Goal: Task Accomplishment & Management: Complete application form

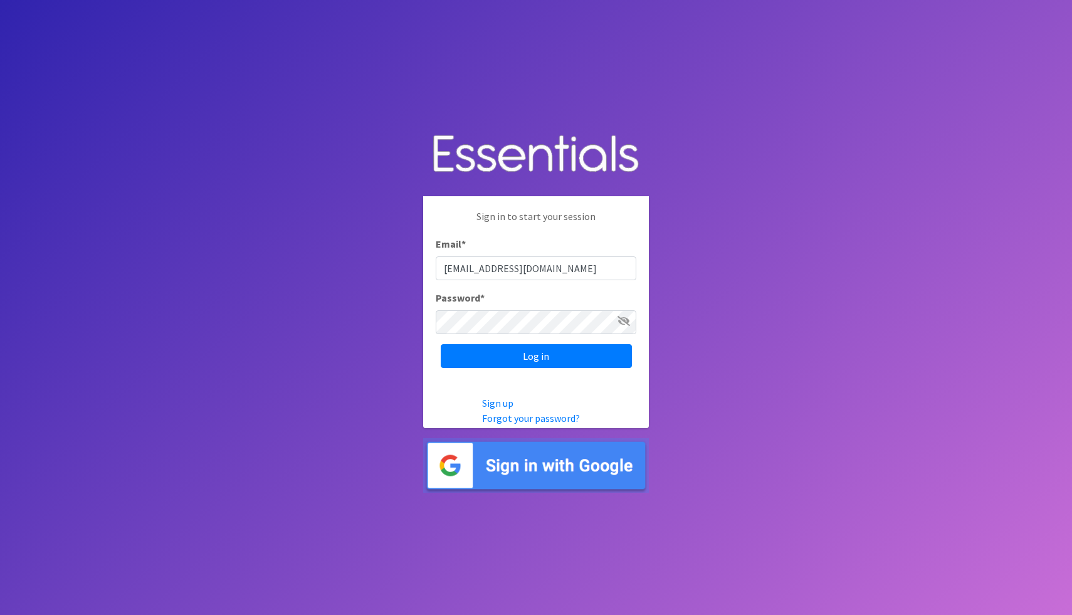
type input "[EMAIL_ADDRESS][DOMAIN_NAME]"
click at [441, 344] on input "Log in" at bounding box center [536, 356] width 191 height 24
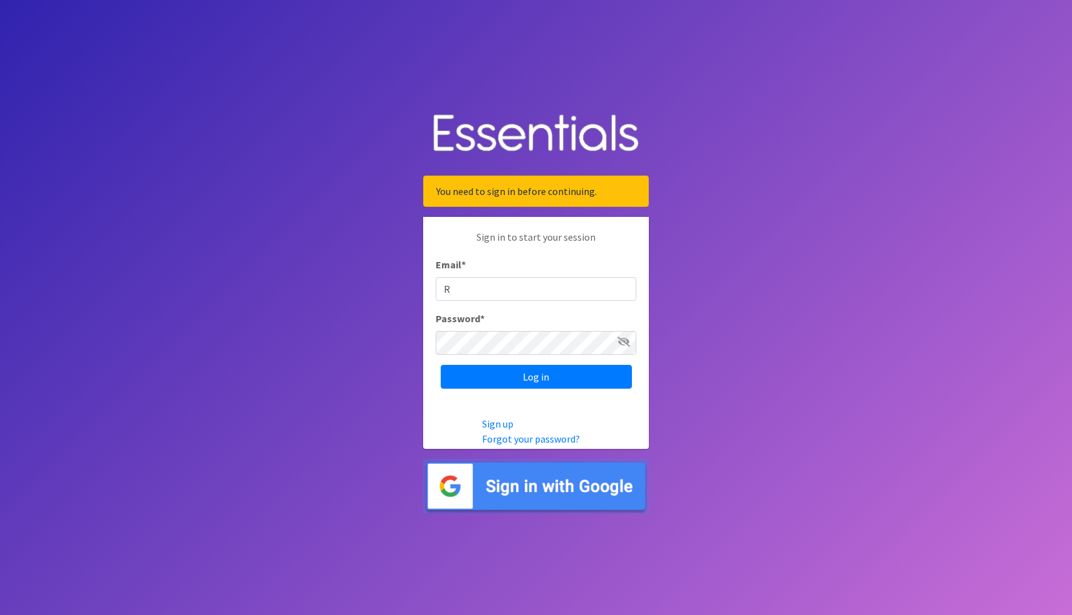
type input "[EMAIL_ADDRESS][DOMAIN_NAME]"
click at [441, 365] on input "Log in" at bounding box center [536, 377] width 191 height 24
click at [468, 291] on input "Email *" at bounding box center [536, 289] width 201 height 24
type input "[EMAIL_ADDRESS][DOMAIN_NAME]"
click at [600, 377] on input "Log in" at bounding box center [536, 377] width 191 height 24
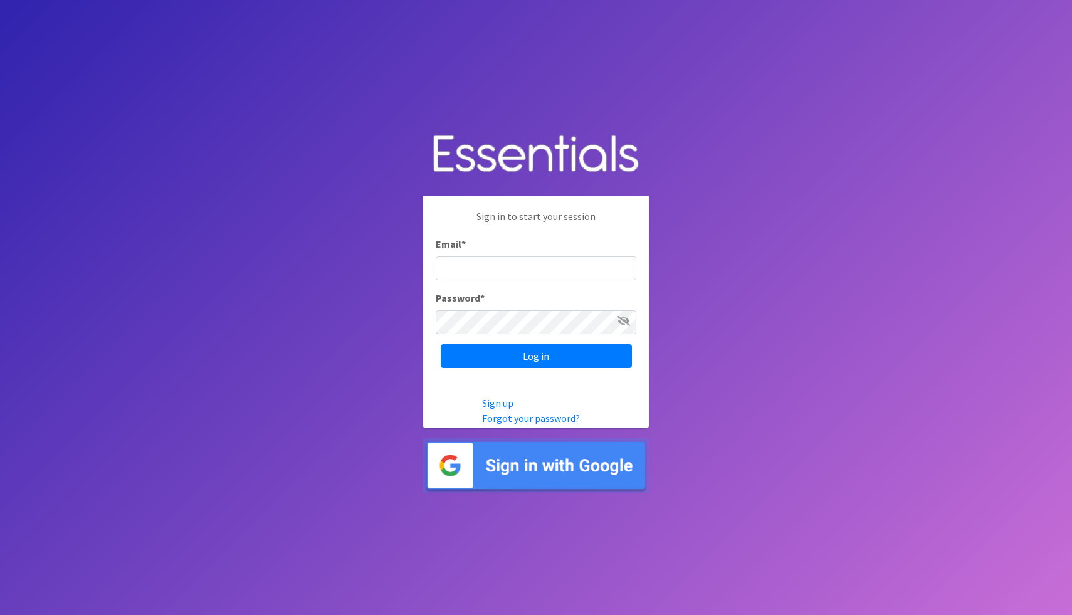
click at [483, 271] on input "Email *" at bounding box center [536, 268] width 201 height 24
type input "[EMAIL_ADDRESS][DOMAIN_NAME]"
click at [624, 323] on icon at bounding box center [623, 321] width 13 height 10
click at [523, 363] on input "Log in" at bounding box center [536, 356] width 191 height 24
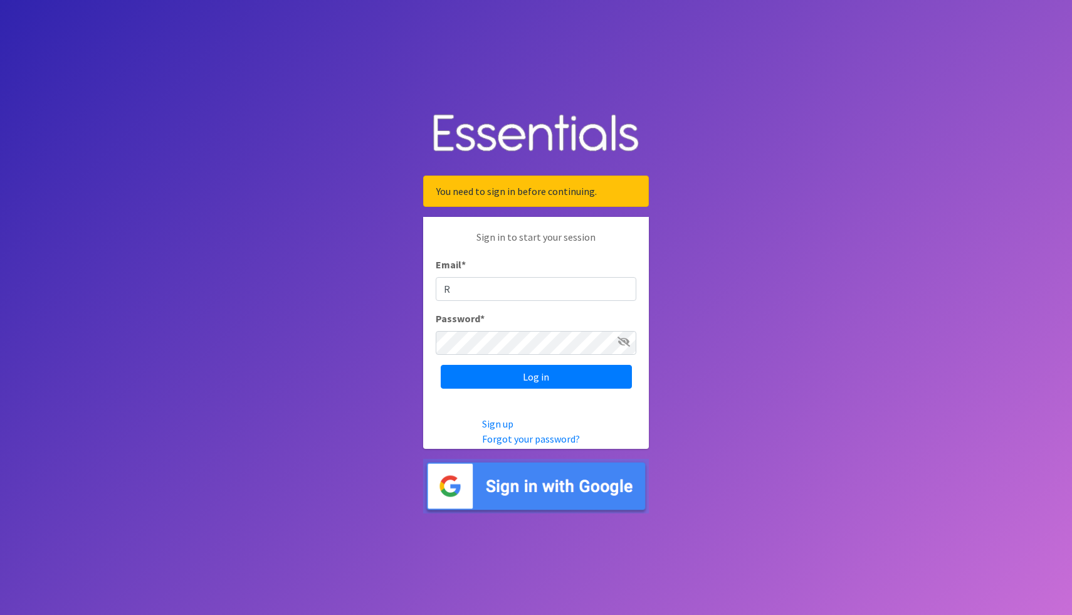
type input "[EMAIL_ADDRESS][DOMAIN_NAME]"
click at [441, 365] on input "Log in" at bounding box center [536, 377] width 191 height 24
type input "R"
click at [451, 289] on input "Rblankenship@helpathenshomeless.org" at bounding box center [536, 289] width 201 height 24
type input "rblankenship@helpathenshomeless.org"
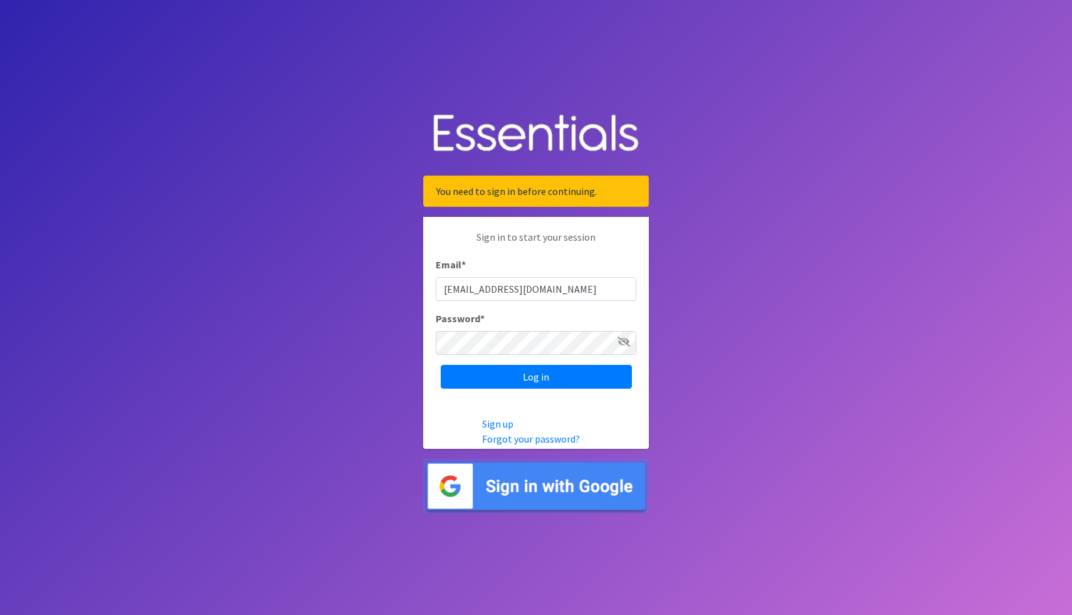
click at [624, 345] on icon at bounding box center [623, 342] width 13 height 10
click at [554, 384] on input "Log in" at bounding box center [536, 377] width 191 height 24
type input "[EMAIL_ADDRESS][DOMAIN_NAME]"
click at [627, 343] on icon at bounding box center [623, 342] width 13 height 10
click at [441, 365] on input "Log in" at bounding box center [536, 377] width 191 height 24
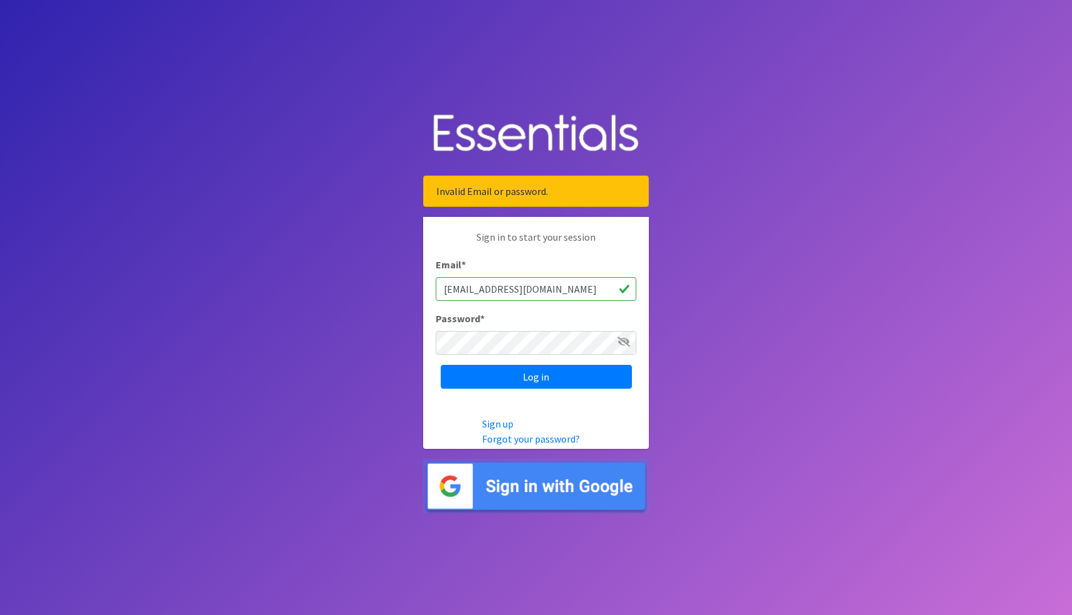
click at [626, 342] on icon at bounding box center [623, 342] width 13 height 10
click at [441, 365] on input "Log in" at bounding box center [536, 377] width 191 height 24
click at [533, 442] on link "Forgot your password?" at bounding box center [531, 438] width 98 height 13
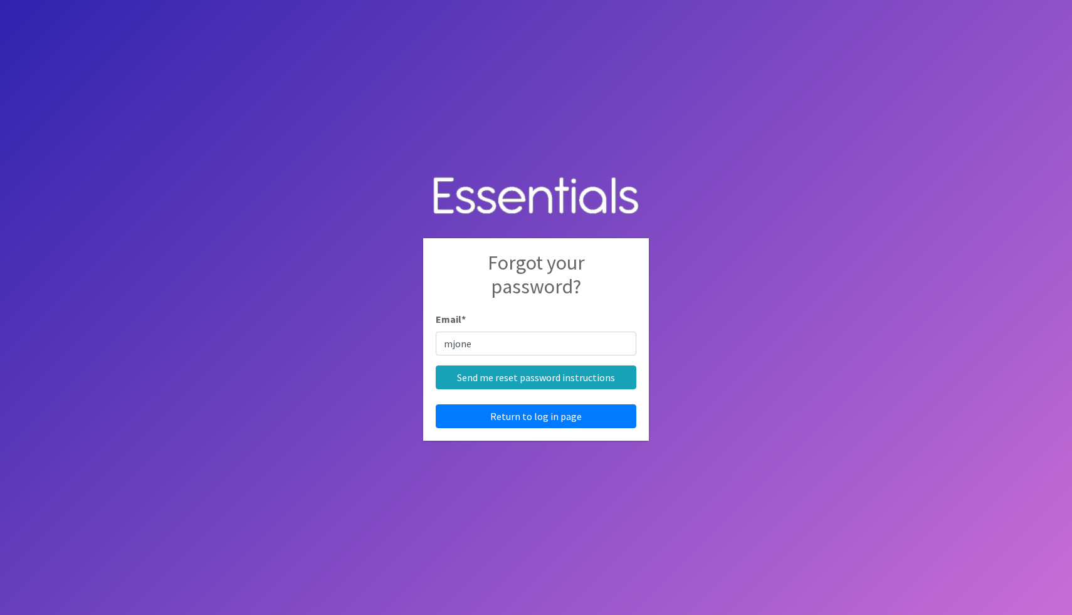
type input "[EMAIL_ADDRESS][DOMAIN_NAME]"
click at [539, 381] on input "Send me reset password instructions" at bounding box center [536, 377] width 201 height 24
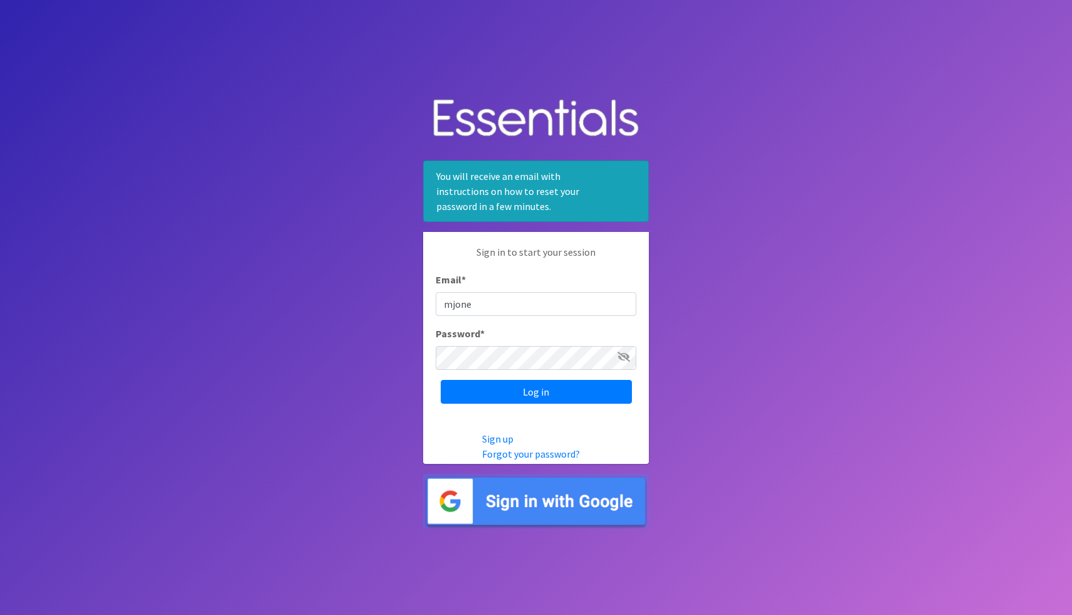
type input "[EMAIL_ADDRESS][DOMAIN_NAME]"
click at [441, 380] on input "Log in" at bounding box center [536, 392] width 191 height 24
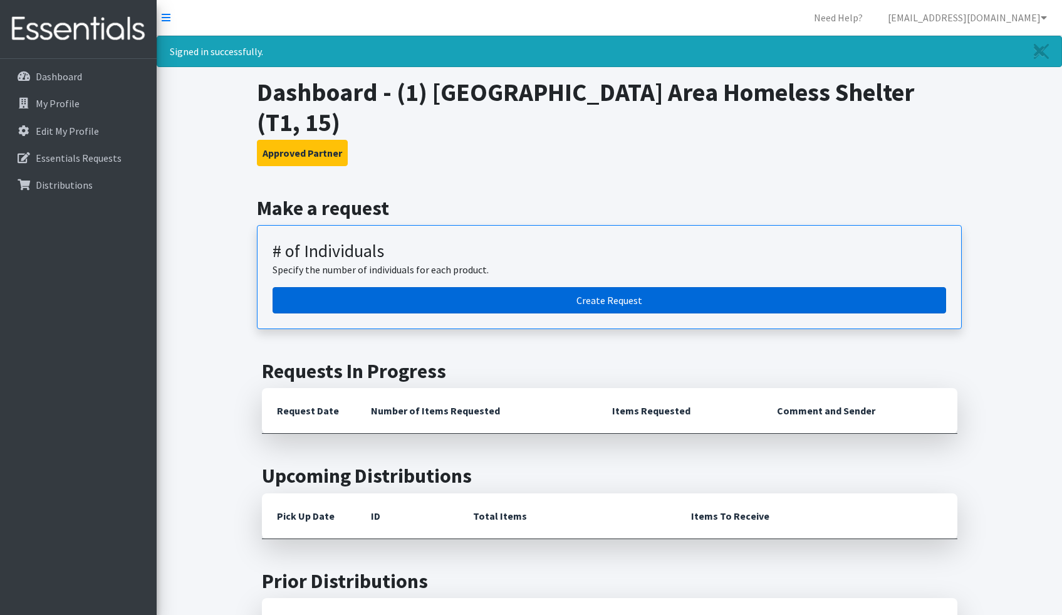
click at [832, 287] on link "Create Request" at bounding box center [610, 300] width 674 height 26
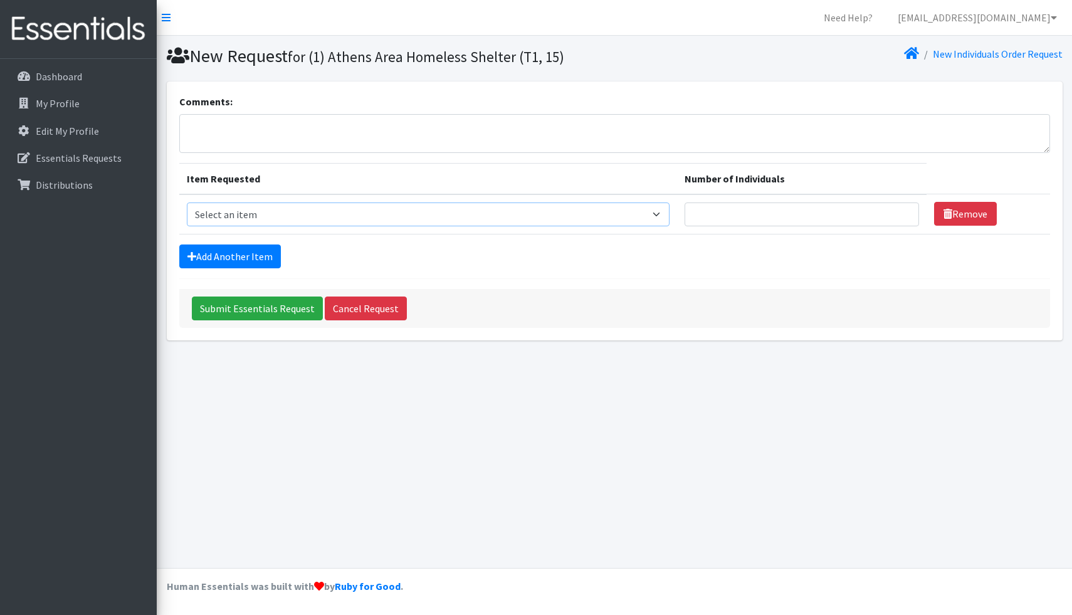
click at [276, 217] on select "Select an item A: Babies - Size 0 (Preemie) A: Babies - Size 01 (newborn) A: Ba…" at bounding box center [428, 214] width 483 height 24
select select "5616"
click at [187, 202] on select "Select an item A: Babies - Size 0 (Preemie) A: Babies - Size 01 (newborn) A: Ba…" at bounding box center [428, 214] width 483 height 24
click at [206, 258] on link "Add Another Item" at bounding box center [230, 256] width 102 height 24
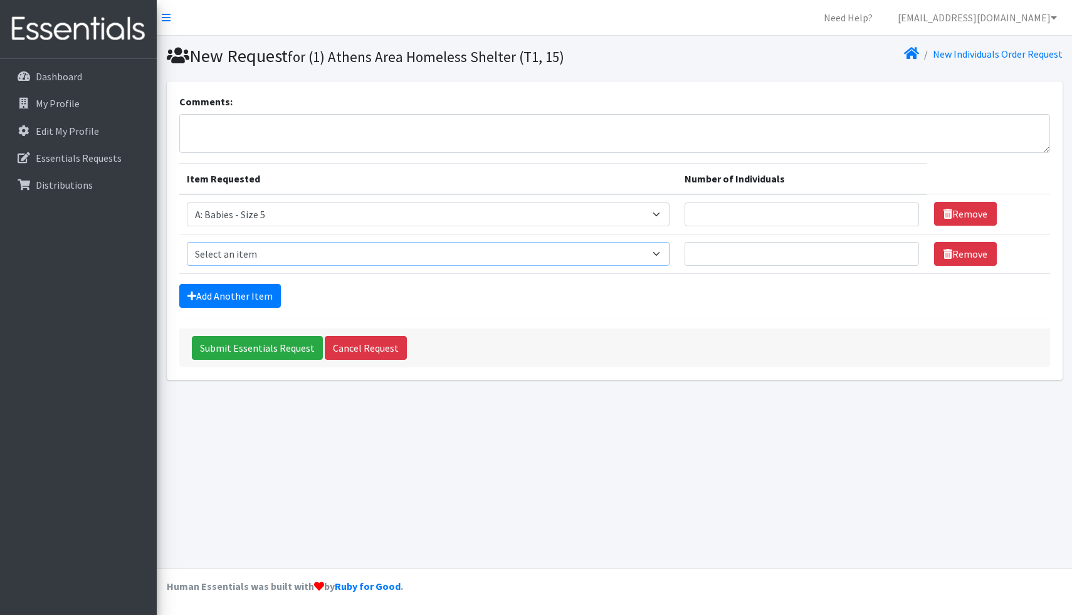
click at [288, 257] on select "Select an item A: Babies - Size 0 (Preemie) A: Babies - Size 01 (newborn) A: Ba…" at bounding box center [428, 254] width 483 height 24
select select "5599"
click at [187, 242] on select "Select an item A: Babies - Size 0 (Preemie) A: Babies - Size 01 (newborn) A: Ba…" at bounding box center [428, 254] width 483 height 24
click at [713, 221] on input "Number of Individuals" at bounding box center [801, 214] width 234 height 24
type input "2"
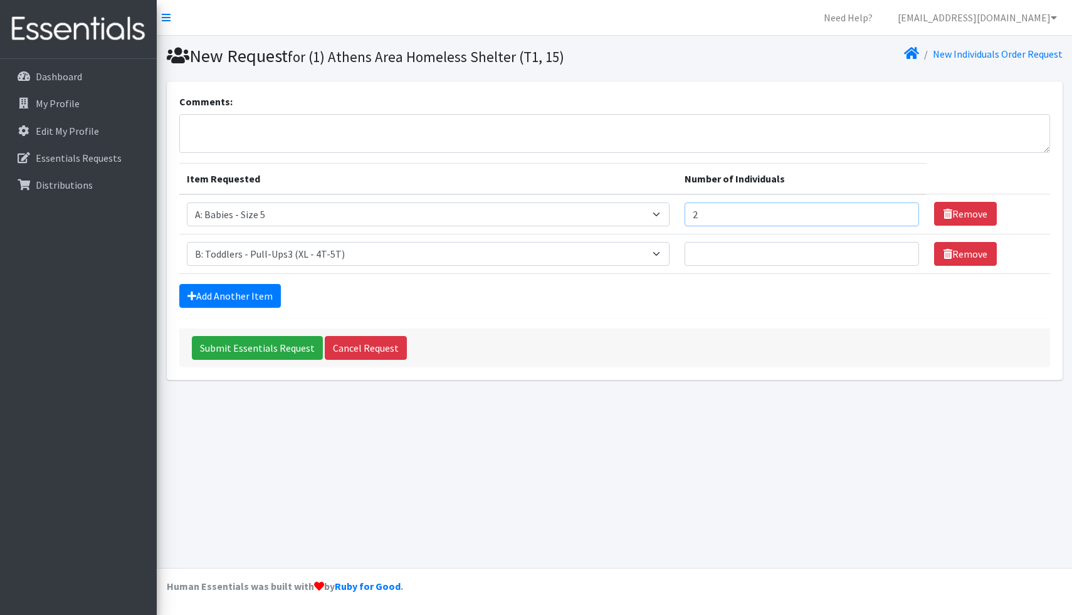
click at [688, 212] on input "2" at bounding box center [801, 214] width 234 height 24
click at [684, 251] on input "Number of Individuals" at bounding box center [801, 254] width 234 height 24
type input "2"
click at [211, 290] on link "Add Another Item" at bounding box center [230, 296] width 102 height 24
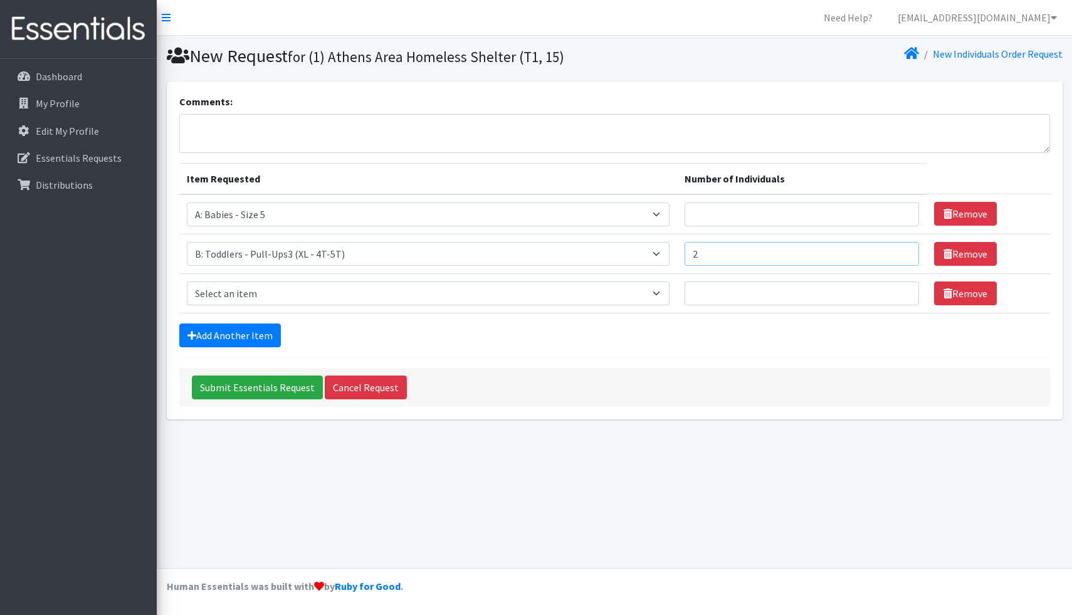
click at [684, 257] on input "2" at bounding box center [801, 254] width 234 height 24
type input "4"
click at [684, 217] on input "Number of Individuals" at bounding box center [801, 214] width 234 height 24
type input "3"
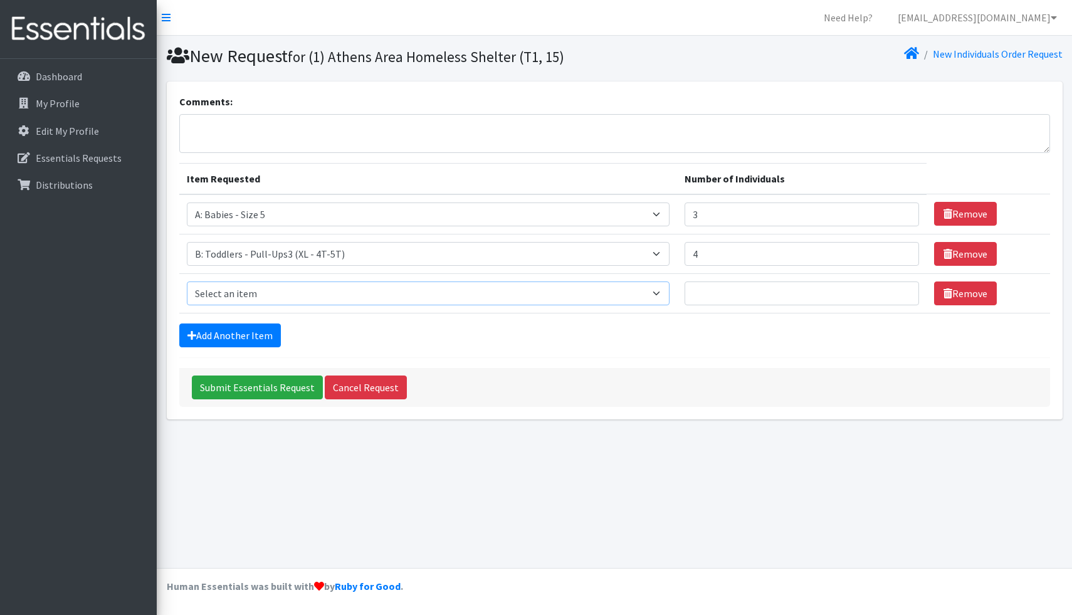
click at [290, 292] on select "Select an item A: Babies - Size 0 (Preemie) A: Babies - Size 01 (newborn) A: Ba…" at bounding box center [428, 293] width 483 height 24
select select "5613"
click at [187, 281] on select "Select an item A: Babies - Size 0 (Preemie) A: Babies - Size 01 (newborn) A: Ba…" at bounding box center [428, 293] width 483 height 24
click at [730, 293] on input "Number of Individuals" at bounding box center [801, 293] width 234 height 24
type input "2"
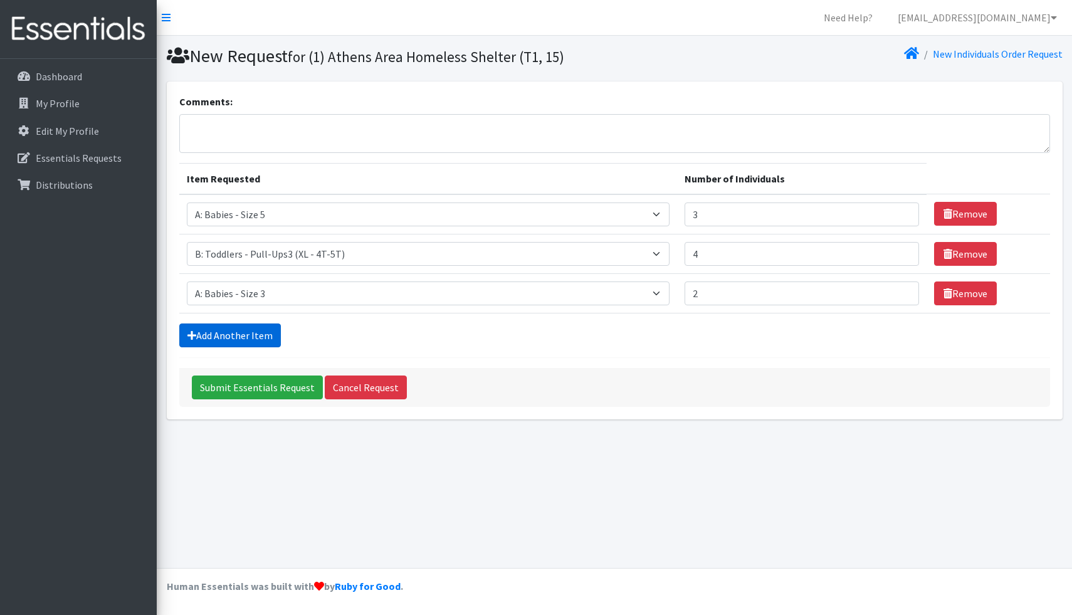
click at [239, 340] on link "Add Another Item" at bounding box center [230, 335] width 102 height 24
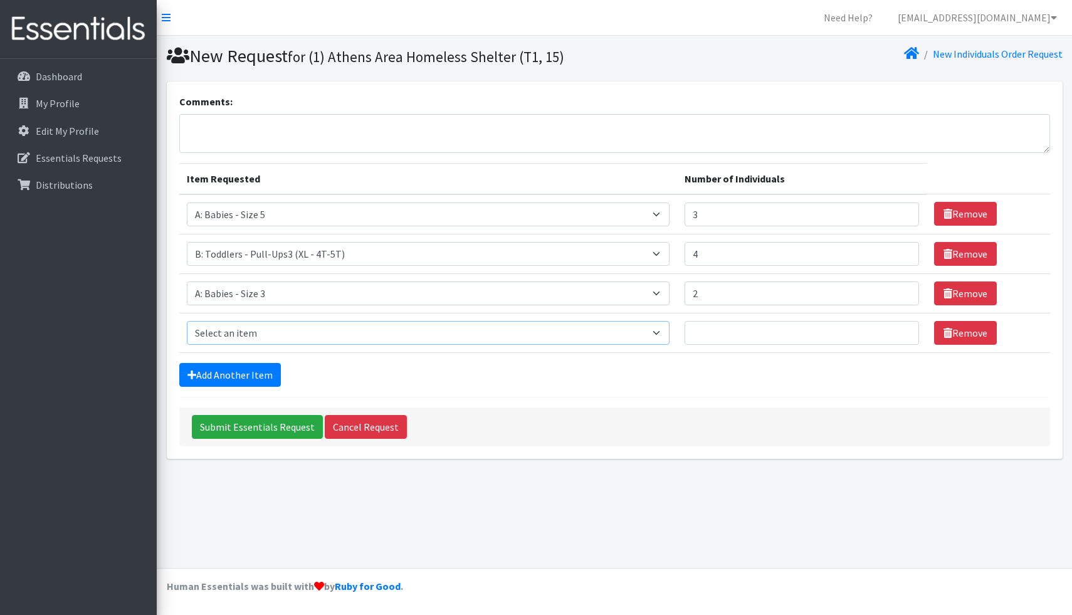
click at [319, 337] on select "Select an item A: Babies - Size 0 (Preemie) A: Babies - Size 01 (newborn) A: Ba…" at bounding box center [428, 333] width 483 height 24
select select "5612"
click at [187, 321] on select "Select an item A: Babies - Size 0 (Preemie) A: Babies - Size 01 (newborn) A: Ba…" at bounding box center [428, 333] width 483 height 24
click at [688, 328] on input "Number of Individuals" at bounding box center [801, 333] width 234 height 24
type input "1"
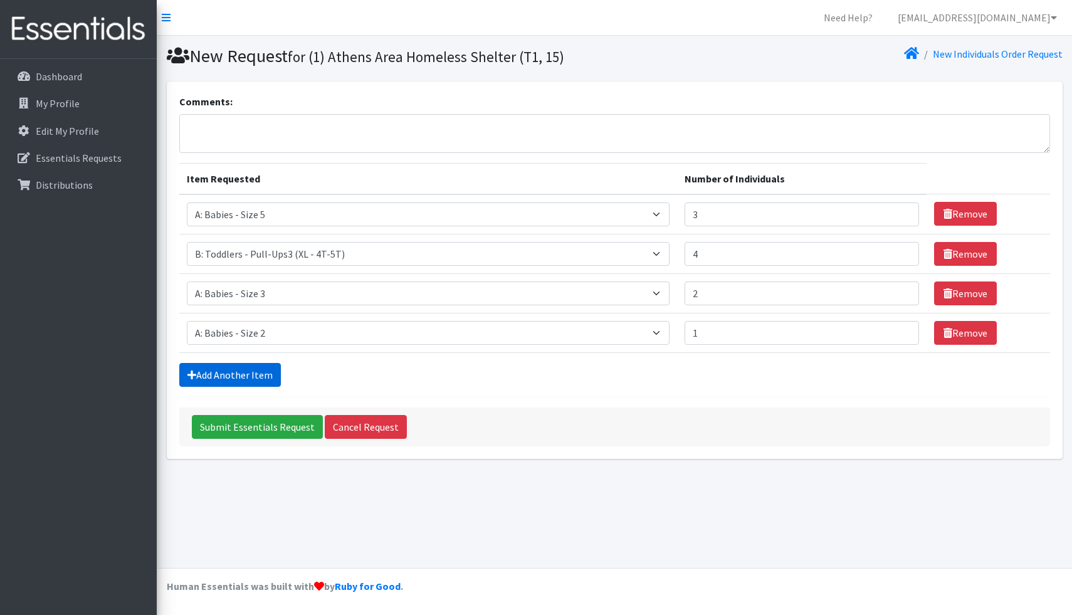
click at [214, 379] on link "Add Another Item" at bounding box center [230, 375] width 102 height 24
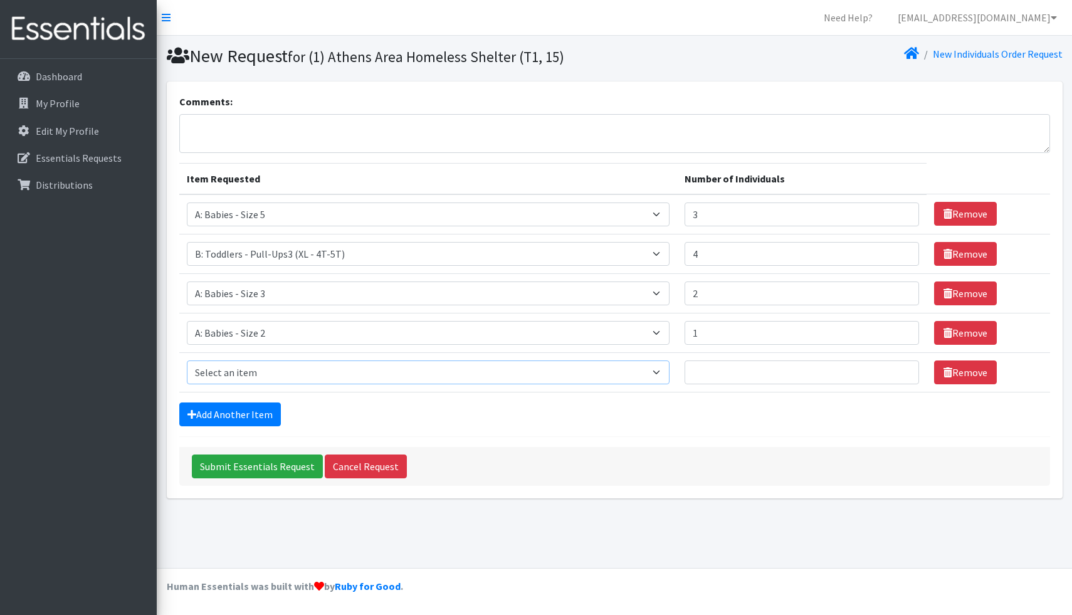
click at [214, 378] on select "Select an item A: Babies - Size 0 (Preemie) A: Babies - Size 01 (newborn) A: Ba…" at bounding box center [428, 372] width 483 height 24
select select "5617"
click at [187, 360] on select "Select an item A: Babies - Size 0 (Preemie) A: Babies - Size 01 (newborn) A: Ba…" at bounding box center [428, 372] width 483 height 24
click at [721, 377] on input "Number of Individuals" at bounding box center [801, 372] width 234 height 24
type input "4"
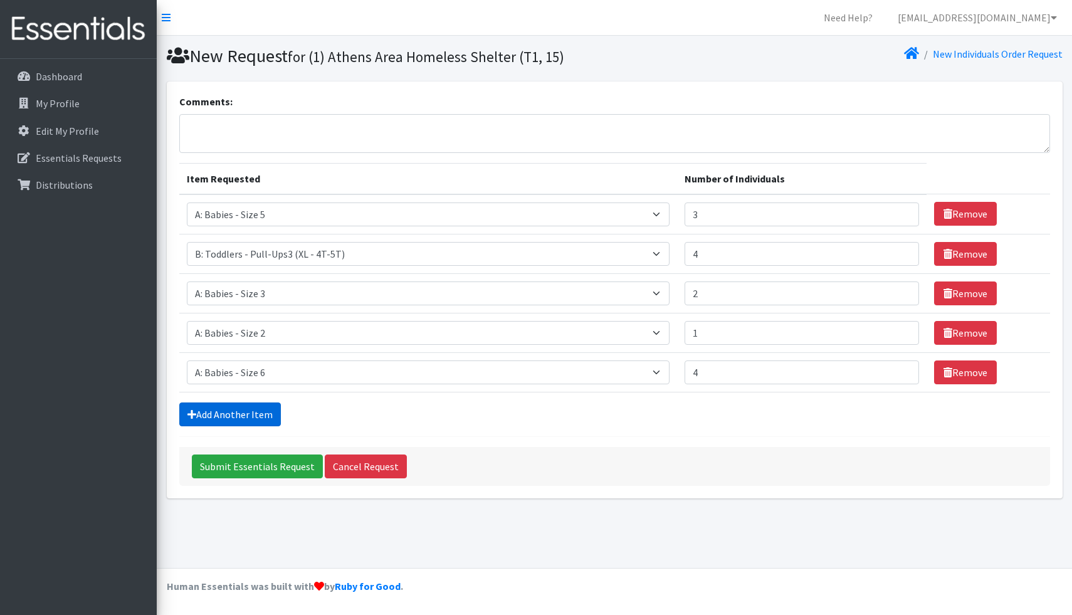
click at [229, 414] on link "Add Another Item" at bounding box center [230, 414] width 102 height 24
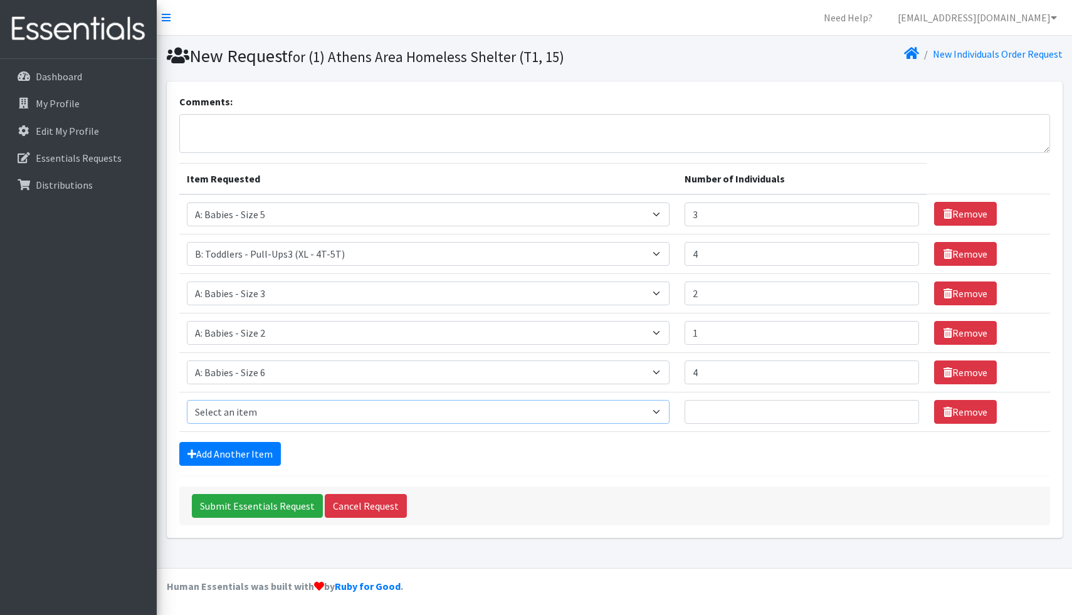
click at [231, 411] on select "Select an item A: Babies - Size 0 (Preemie) A: Babies - Size 01 (newborn) A: Ba…" at bounding box center [428, 412] width 483 height 24
select select "5604"
click at [187, 400] on select "Select an item A: Babies - Size 0 (Preemie) A: Babies - Size 01 (newborn) A: Ba…" at bounding box center [428, 412] width 483 height 24
click at [709, 398] on td "Number of Individuals" at bounding box center [801, 411] width 249 height 39
click at [706, 415] on input "Number of Individuals" at bounding box center [801, 412] width 234 height 24
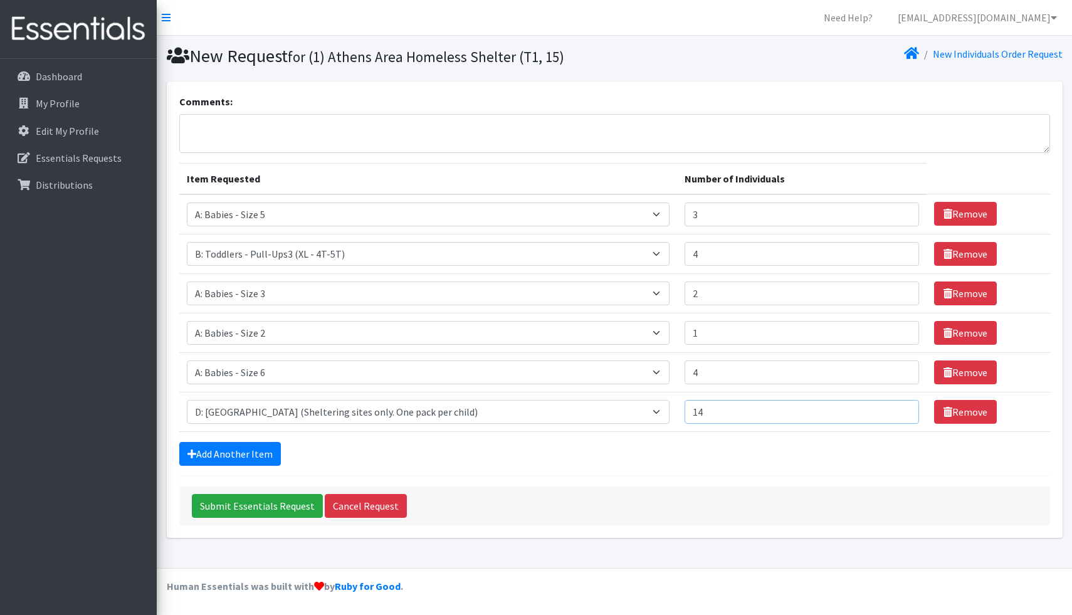
type input "14"
click at [392, 145] on textarea "Comments:" at bounding box center [614, 133] width 871 height 39
type textarea "Thank you, we have a lot of babies right now."
click at [267, 507] on input "Submit Essentials Request" at bounding box center [257, 506] width 131 height 24
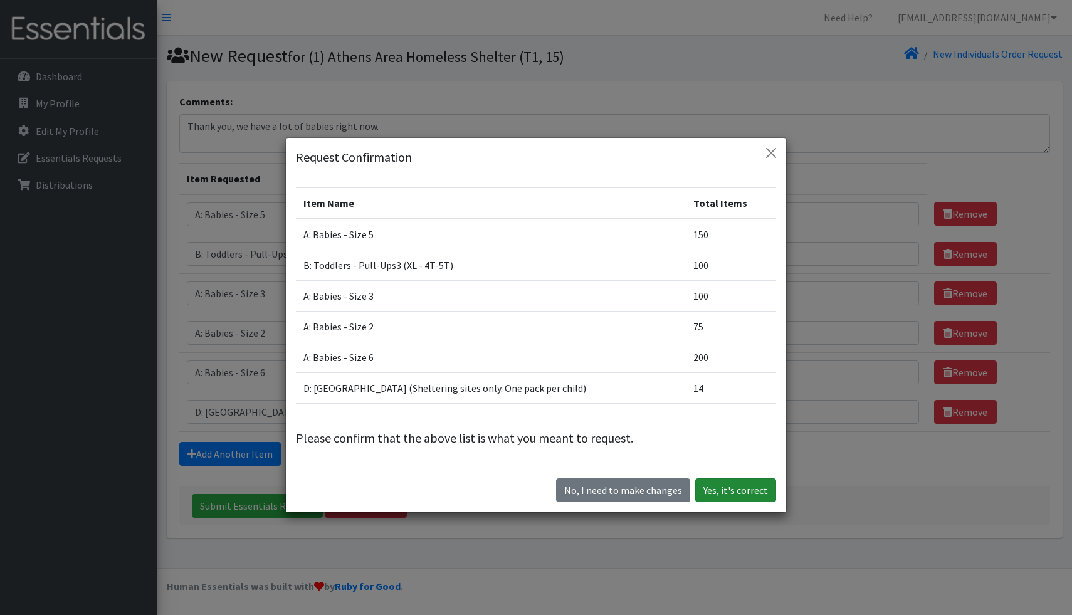
click at [749, 494] on button "Yes, it's correct" at bounding box center [735, 490] width 81 height 24
